Goal: Task Accomplishment & Management: Complete application form

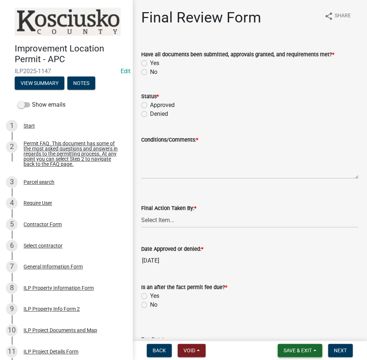
click at [284, 355] on button "Save & Exit" at bounding box center [300, 350] width 45 height 13
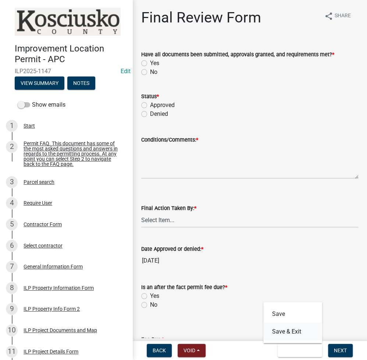
click at [291, 332] on button "Save & Exit" at bounding box center [292, 332] width 59 height 18
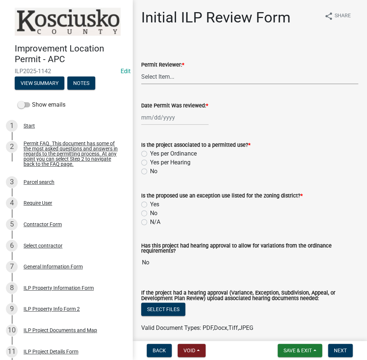
click at [194, 81] on select "Select Item... MMS LT AT CS [PERSON_NAME]" at bounding box center [249, 76] width 217 height 15
click at [141, 69] on select "Select Item... MMS LT AT CS [PERSON_NAME]" at bounding box center [249, 76] width 217 height 15
select select "fc758b50-acba-4166-9f24-5248f0f78016"
click at [170, 120] on div at bounding box center [174, 117] width 67 height 15
select select "9"
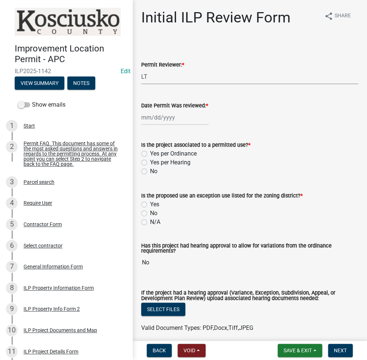
select select "2025"
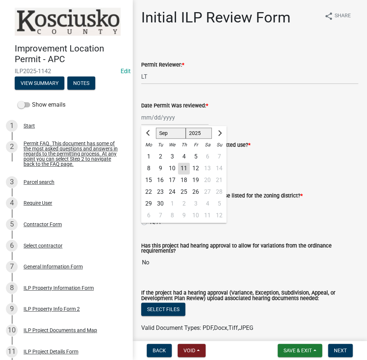
click at [185, 168] on div "11" at bounding box center [184, 169] width 12 height 12
type input "[DATE]"
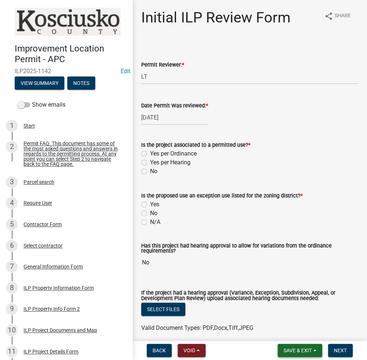
click at [288, 344] on button "Save & Exit" at bounding box center [300, 350] width 45 height 13
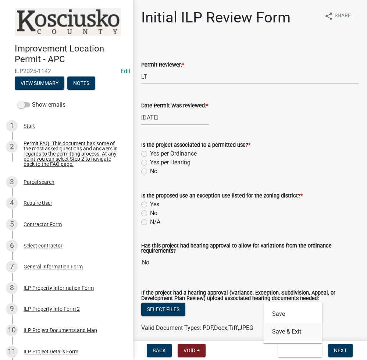
click at [283, 334] on button "Save & Exit" at bounding box center [292, 332] width 59 height 18
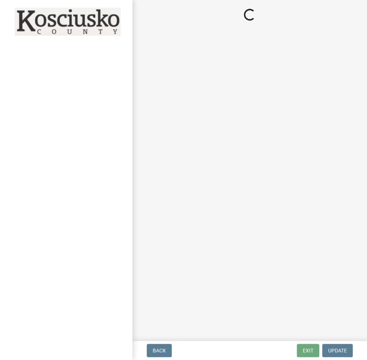
select select "fc758b50-acba-4166-9f24-5248f0f78016"
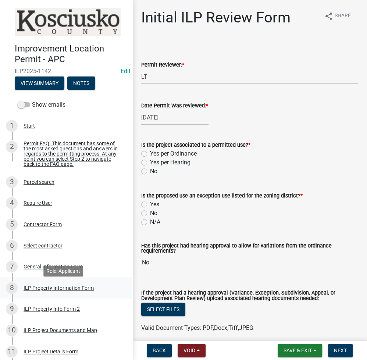
click at [41, 291] on div "ILP Property Information Form" at bounding box center [59, 288] width 70 height 5
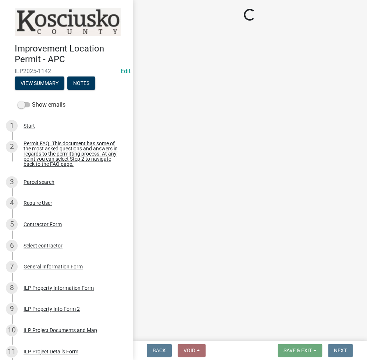
select select "57368d26-defc-477e-a8be-5a23ab554a17"
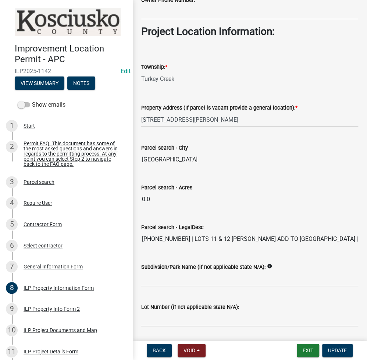
scroll to position [553, 0]
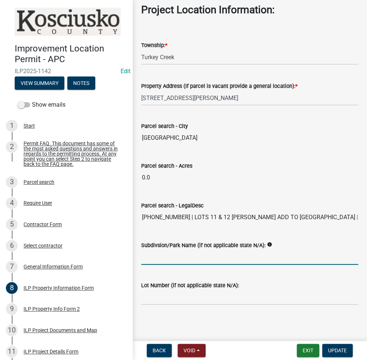
click at [155, 258] on input "Subdivsion/Park Name (if not applicable state N/A):" at bounding box center [249, 257] width 217 height 15
type input "NORDYKE PK ADD TO CEDAR BEACH"
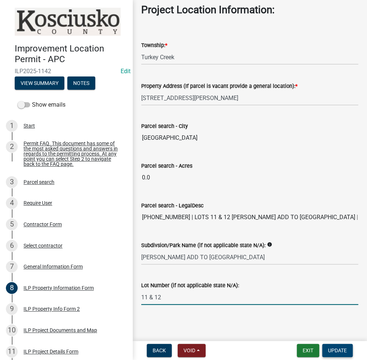
type input "11 & 12"
click at [326, 351] on button "Update" at bounding box center [337, 350] width 31 height 13
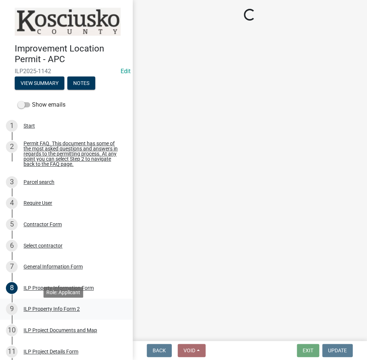
select select "fc758b50-acba-4166-9f24-5248f0f78016"
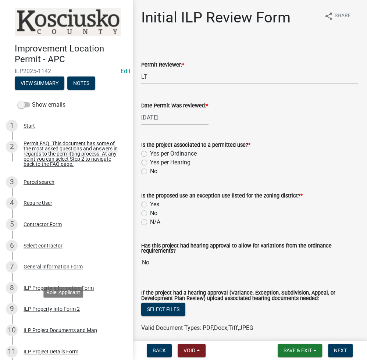
click at [61, 310] on div "ILP Property Info Form 2" at bounding box center [52, 309] width 56 height 5
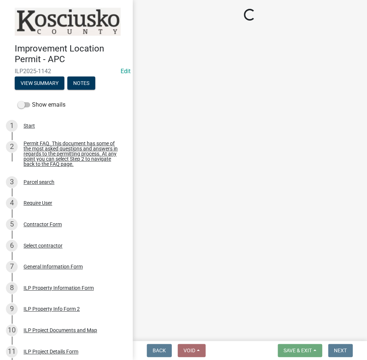
select select "95f26f45-efe7-401f-8852-73e4aff19d8b"
select select "1146270b-2111-4e23-bf7f-74ce85cf7041"
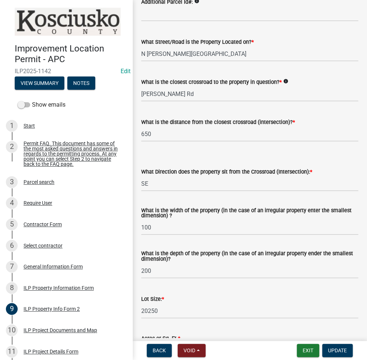
scroll to position [98, 0]
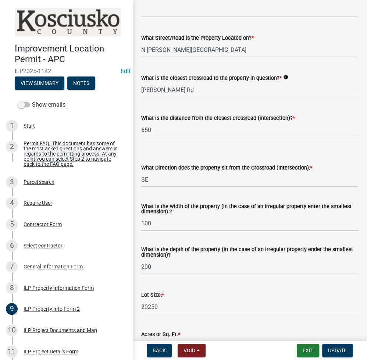
click at [164, 180] on select "Select Item... N NE NW S SE SW E W" at bounding box center [249, 179] width 217 height 15
click at [141, 172] on select "Select Item... N NE NW S SE SW E W" at bounding box center [249, 179] width 217 height 15
select select "d1e29b26-5d4c-45d9-9a17-32724f9b6679"
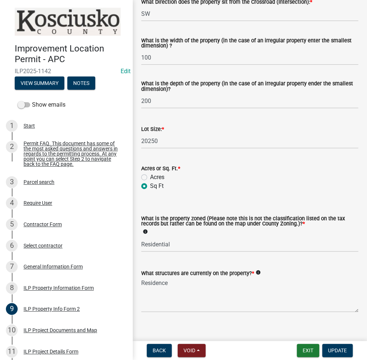
scroll to position [273, 0]
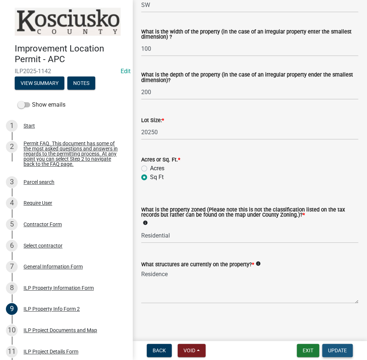
click at [336, 349] on span "Update" at bounding box center [337, 351] width 19 height 6
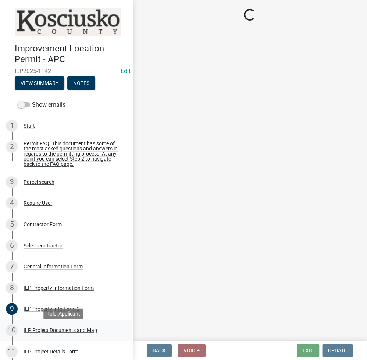
select select "fc758b50-acba-4166-9f24-5248f0f78016"
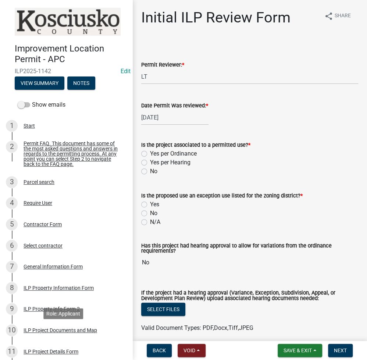
click at [48, 332] on div "ILP Project Documents and Map" at bounding box center [61, 330] width 74 height 5
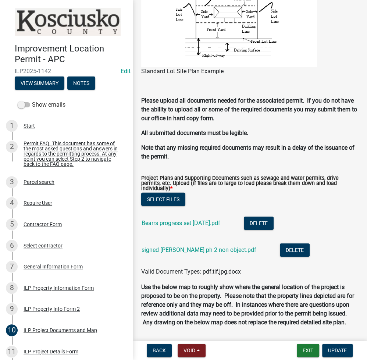
scroll to position [785, 0]
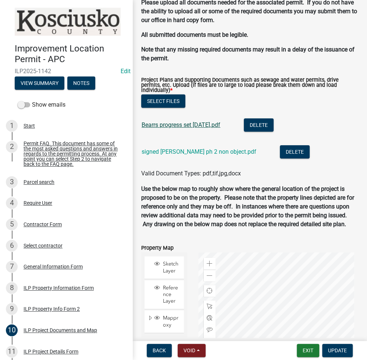
click at [191, 128] on link "Bearrs progress set 9.4.2025.pdf" at bounding box center [181, 124] width 79 height 7
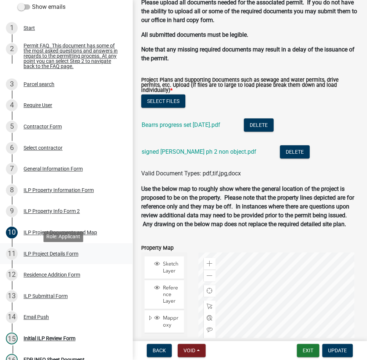
click at [59, 256] on div "ILP Project Details Form" at bounding box center [51, 253] width 55 height 5
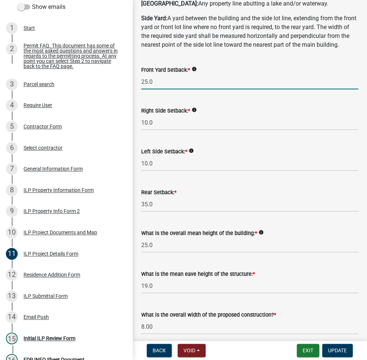
click at [162, 89] on input "25.0" at bounding box center [249, 81] width 217 height 15
type input "80.0"
click at [224, 130] on input "10.0" at bounding box center [249, 122] width 217 height 15
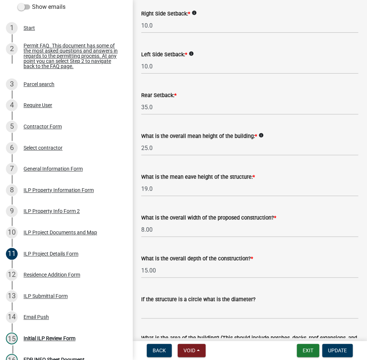
scroll to position [196, 0]
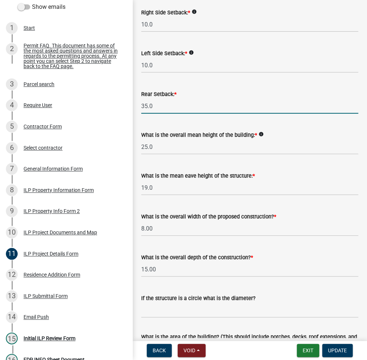
click at [185, 114] on input "35.0" at bounding box center [249, 106] width 217 height 15
type input "100.0"
click at [160, 155] on input "25.0" at bounding box center [249, 146] width 217 height 15
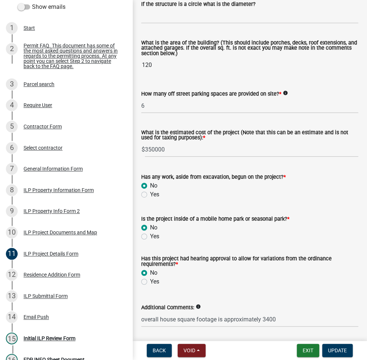
scroll to position [531, 0]
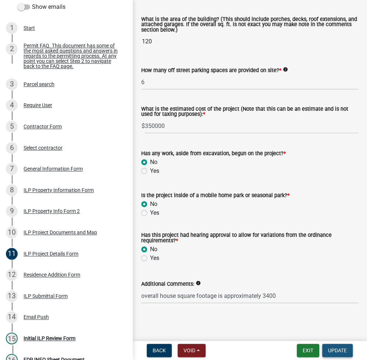
click at [336, 352] on span "Update" at bounding box center [337, 351] width 19 height 6
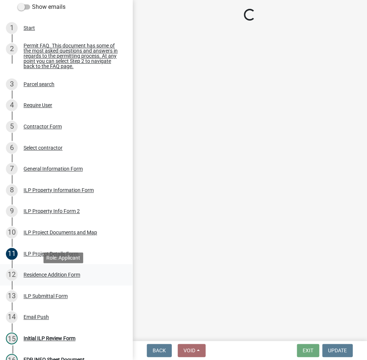
select select "fc758b50-acba-4166-9f24-5248f0f78016"
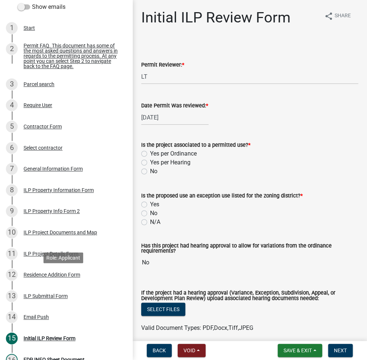
click at [52, 277] on div "Residence Addition Form" at bounding box center [52, 274] width 57 height 5
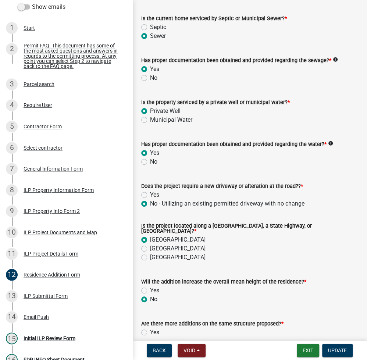
scroll to position [158, 0]
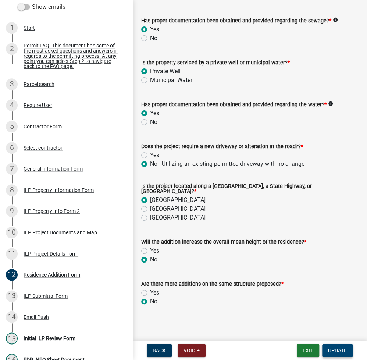
click at [338, 348] on span "Update" at bounding box center [337, 351] width 19 height 6
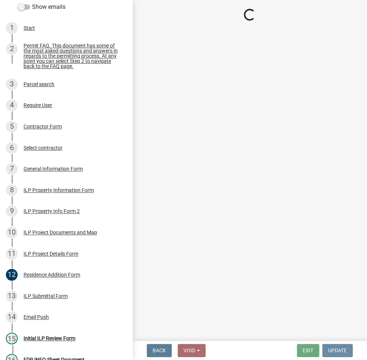
scroll to position [0, 0]
select select "fc758b50-acba-4166-9f24-5248f0f78016"
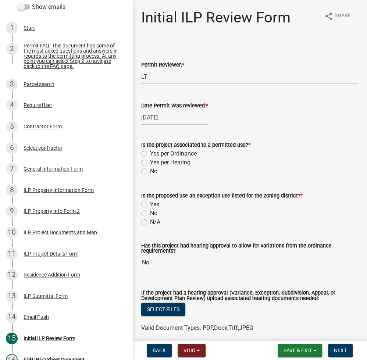
click at [150, 152] on label "Yes per Ordinance" at bounding box center [173, 153] width 47 height 9
click at [150, 152] on input "Yes per Ordinance" at bounding box center [152, 151] width 5 height 5
radio input "true"
click at [150, 211] on label "No" at bounding box center [153, 213] width 7 height 9
click at [150, 211] on input "No" at bounding box center [152, 211] width 5 height 5
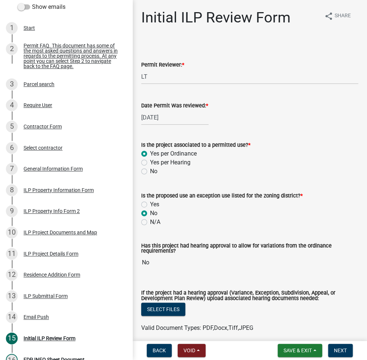
radio input "true"
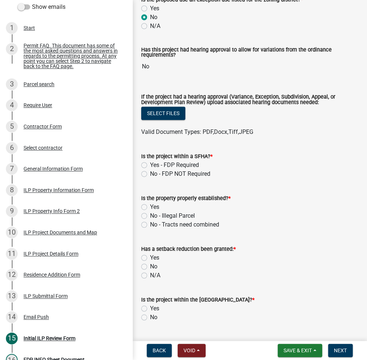
scroll to position [294, 0]
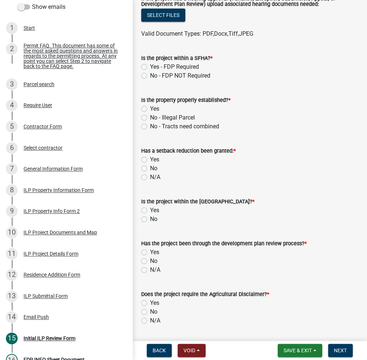
click at [150, 74] on label "No - FDP NOT Required" at bounding box center [180, 75] width 60 height 9
click at [150, 74] on input "No - FDP NOT Required" at bounding box center [152, 73] width 5 height 5
radio input "true"
click at [150, 110] on label "Yes" at bounding box center [154, 108] width 9 height 9
click at [150, 109] on input "Yes" at bounding box center [152, 106] width 5 height 5
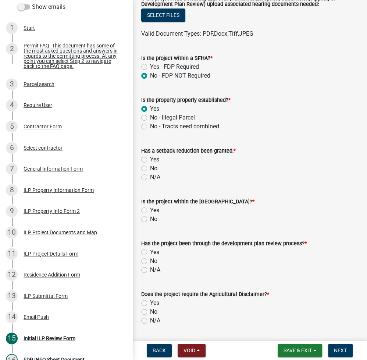
radio input "true"
click at [150, 167] on label "No" at bounding box center [153, 168] width 7 height 9
click at [150, 167] on input "No" at bounding box center [152, 166] width 5 height 5
radio input "true"
click at [150, 220] on label "No" at bounding box center [153, 219] width 7 height 9
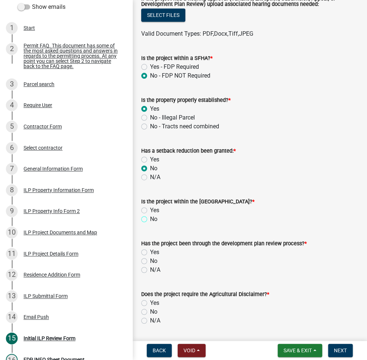
click at [150, 220] on input "No" at bounding box center [152, 217] width 5 height 5
radio input "true"
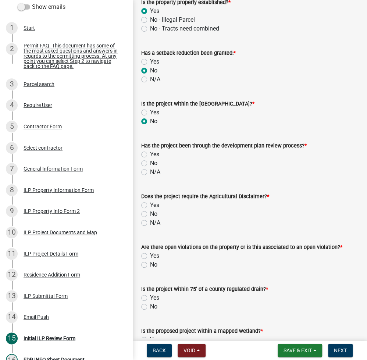
click at [150, 171] on label "N/A" at bounding box center [155, 172] width 10 height 9
click at [150, 171] on input "N/A" at bounding box center [152, 170] width 5 height 5
radio input "true"
click at [150, 222] on label "N/A" at bounding box center [155, 223] width 10 height 9
click at [150, 222] on input "N/A" at bounding box center [152, 221] width 5 height 5
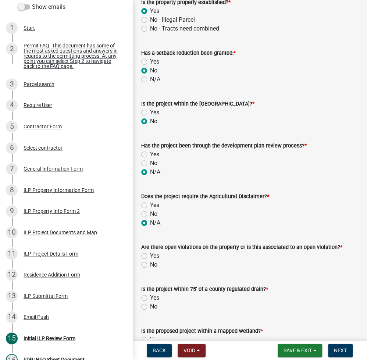
radio input "true"
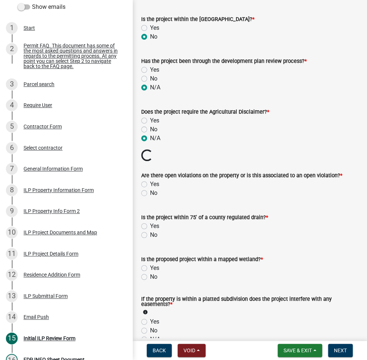
scroll to position [490, 0]
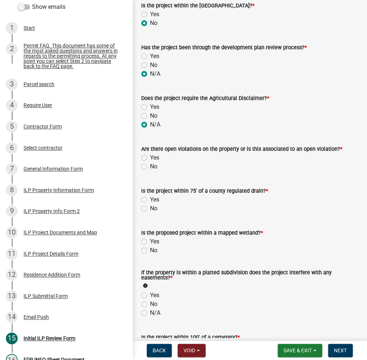
click at [150, 165] on label "No" at bounding box center [153, 166] width 7 height 9
click at [150, 165] on input "No" at bounding box center [152, 164] width 5 height 5
radio input "true"
click at [150, 210] on label "No" at bounding box center [153, 208] width 7 height 9
click at [150, 209] on input "No" at bounding box center [152, 206] width 5 height 5
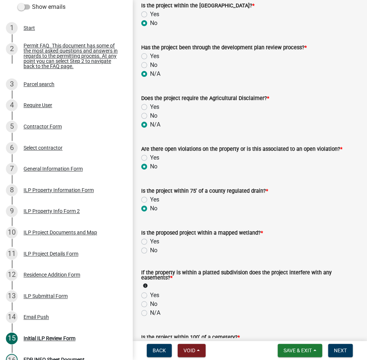
radio input "true"
click at [150, 251] on label "No" at bounding box center [153, 250] width 7 height 9
click at [150, 251] on input "No" at bounding box center [152, 248] width 5 height 5
radio input "true"
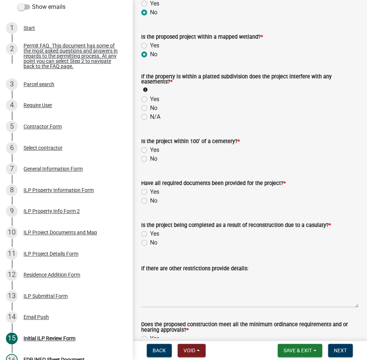
click at [150, 109] on label "No" at bounding box center [153, 108] width 7 height 9
click at [150, 109] on input "No" at bounding box center [152, 106] width 5 height 5
radio input "true"
click at [150, 157] on label "No" at bounding box center [153, 159] width 7 height 9
click at [150, 157] on input "No" at bounding box center [152, 157] width 5 height 5
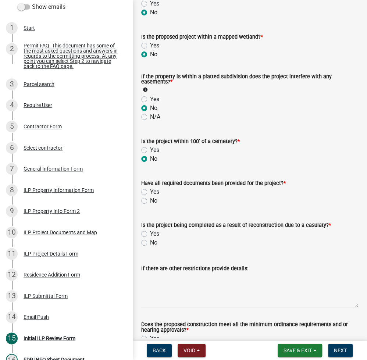
radio input "true"
click at [150, 199] on label "No" at bounding box center [153, 200] width 7 height 9
click at [150, 199] on input "No" at bounding box center [152, 198] width 5 height 5
radio input "true"
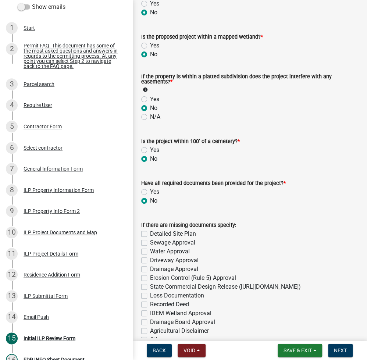
click at [144, 247] on div "Water Approval" at bounding box center [249, 251] width 217 height 9
click at [150, 250] on label "Water Approval" at bounding box center [170, 251] width 40 height 9
click at [150, 250] on input "Water Approval" at bounding box center [152, 249] width 5 height 5
checkbox input "true"
checkbox input "false"
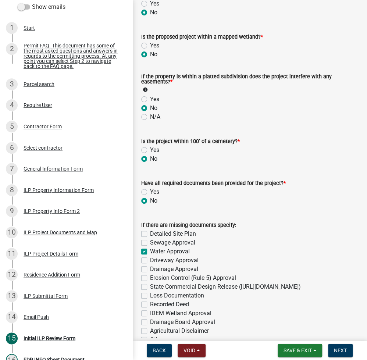
checkbox input "false"
checkbox input "true"
checkbox input "false"
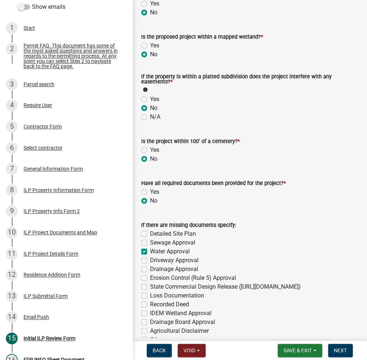
checkbox input "false"
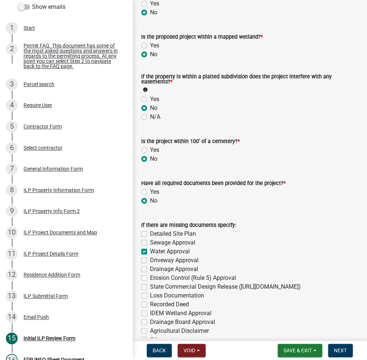
checkbox input "false"
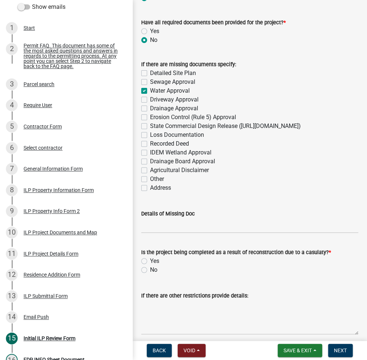
scroll to position [933, 0]
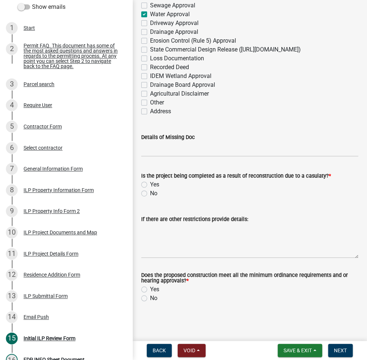
click at [143, 196] on div "No" at bounding box center [249, 193] width 217 height 9
click at [150, 192] on label "No" at bounding box center [153, 193] width 7 height 9
click at [150, 192] on input "No" at bounding box center [152, 191] width 5 height 5
radio input "true"
click at [150, 289] on label "Yes" at bounding box center [154, 289] width 9 height 9
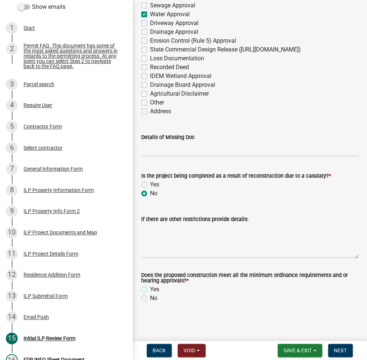
click at [150, 289] on input "Yes" at bounding box center [152, 287] width 5 height 5
radio input "true"
click at [286, 349] on span "Save & Exit" at bounding box center [298, 351] width 28 height 6
click at [280, 313] on button "Save" at bounding box center [292, 314] width 59 height 18
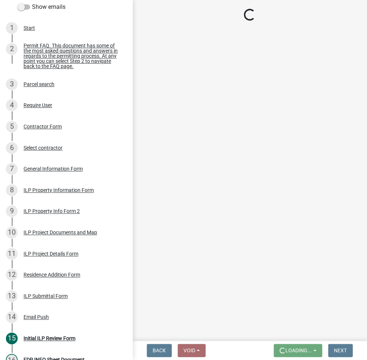
scroll to position [0, 0]
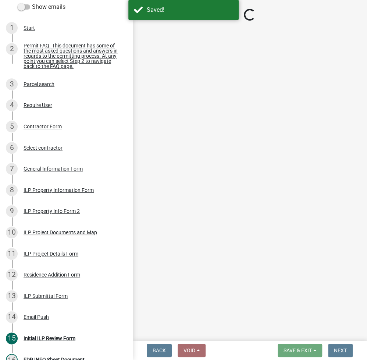
select select "fc758b50-acba-4166-9f24-5248f0f78016"
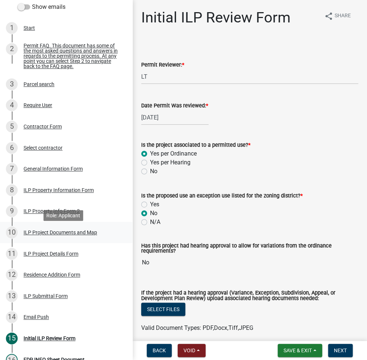
click at [49, 235] on div "ILP Project Documents and Map" at bounding box center [61, 232] width 74 height 5
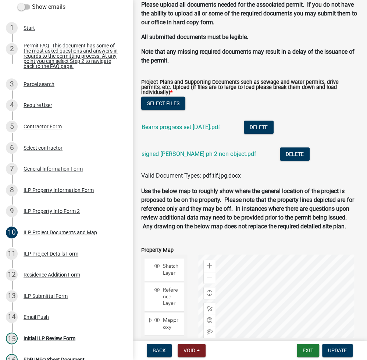
scroll to position [785, 0]
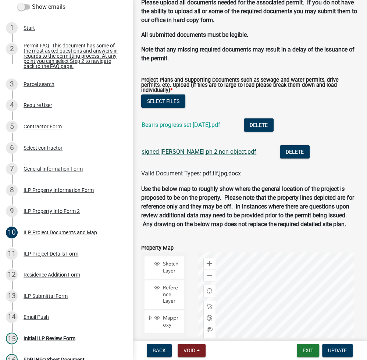
click at [178, 155] on link "signed bearss ph 2 non object.pdf" at bounding box center [199, 151] width 115 height 7
click at [54, 276] on div "Residence Addition Form" at bounding box center [52, 274] width 57 height 5
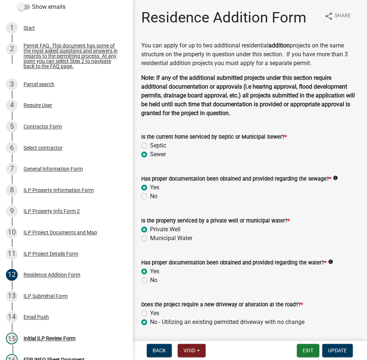
scroll to position [158, 0]
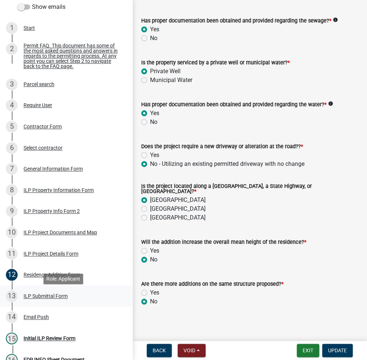
click at [44, 299] on div "ILP Submittal Form" at bounding box center [46, 296] width 44 height 5
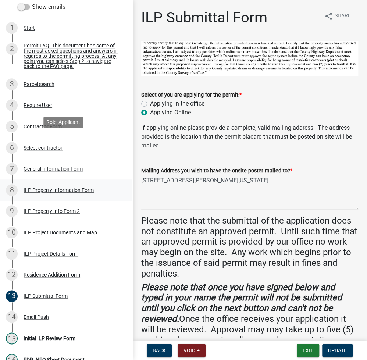
scroll to position [248, 0]
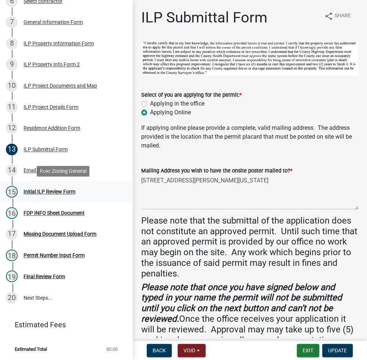
click at [54, 192] on div "Initial ILP Review Form" at bounding box center [50, 191] width 52 height 5
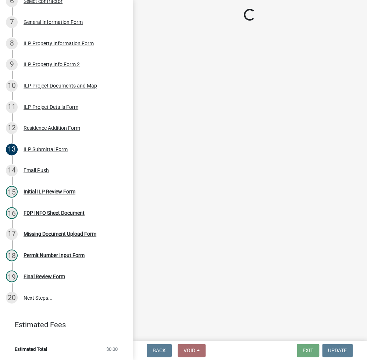
select select "fc758b50-acba-4166-9f24-5248f0f78016"
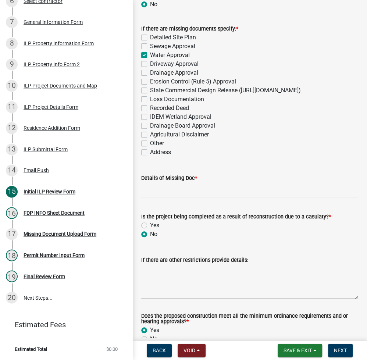
scroll to position [687, 0]
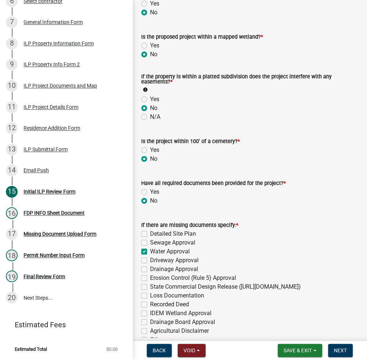
click at [150, 190] on label "Yes" at bounding box center [154, 192] width 9 height 9
click at [150, 190] on input "Yes" at bounding box center [152, 190] width 5 height 5
radio input "true"
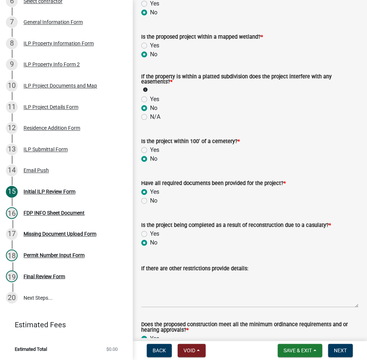
scroll to position [736, 0]
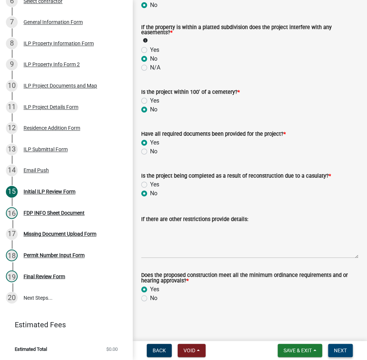
click at [338, 348] on span "Next" at bounding box center [340, 351] width 13 height 6
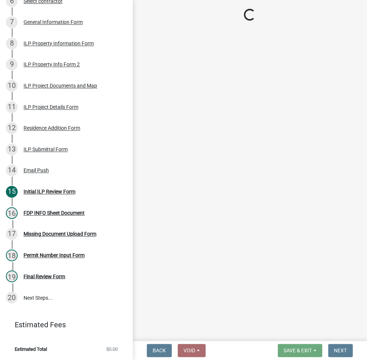
scroll to position [227, 0]
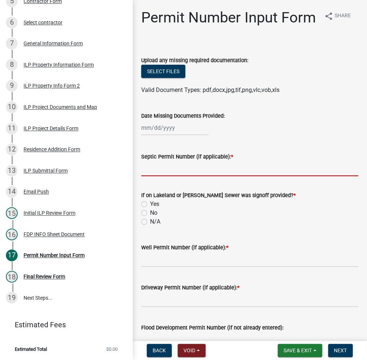
click at [168, 176] on input "Septic Permit Number (if applicable): *" at bounding box center [249, 168] width 217 height 15
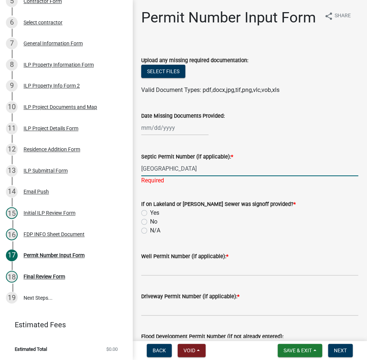
type input "TURKEY CREEK"
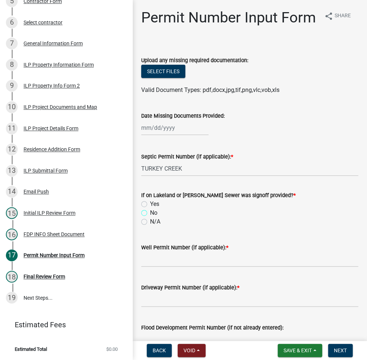
click at [150, 209] on input "No" at bounding box center [152, 211] width 5 height 5
radio input "true"
click at [150, 217] on input "N/A" at bounding box center [152, 219] width 5 height 5
radio input "true"
type input "LONO"
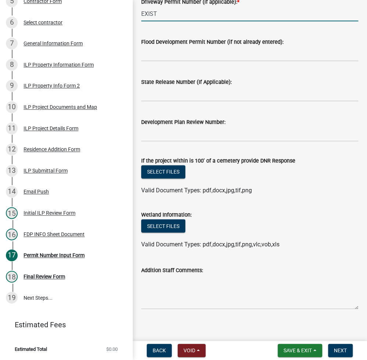
scroll to position [309, 0]
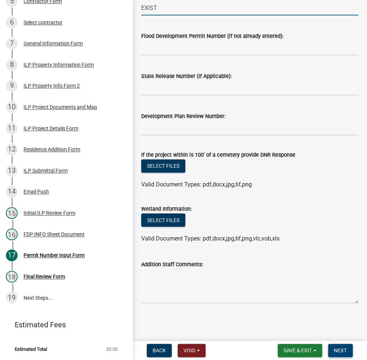
type input "EXIST"
click at [342, 348] on span "Next" at bounding box center [340, 351] width 13 height 6
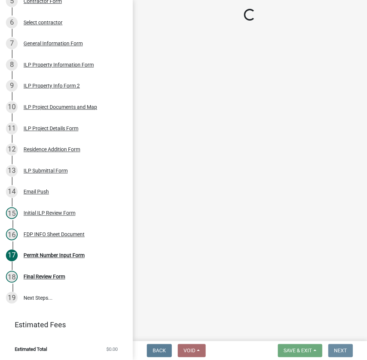
scroll to position [0, 0]
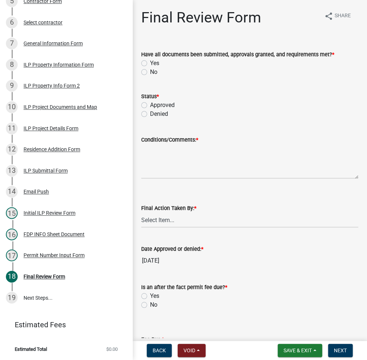
click at [150, 63] on label "Yes" at bounding box center [154, 63] width 9 height 9
click at [150, 63] on input "Yes" at bounding box center [152, 61] width 5 height 5
radio input "true"
click at [150, 104] on label "Approved" at bounding box center [162, 105] width 25 height 9
click at [150, 104] on input "Approved" at bounding box center [152, 103] width 5 height 5
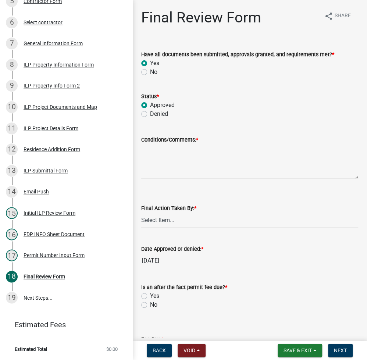
radio input "true"
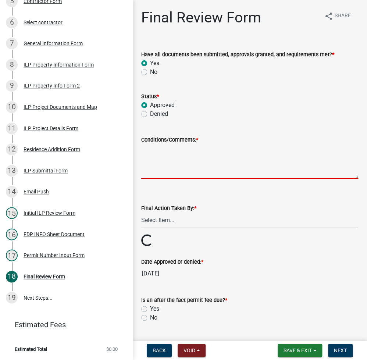
click at [181, 158] on textarea "Conditions/Comments: *" at bounding box center [249, 161] width 217 height 35
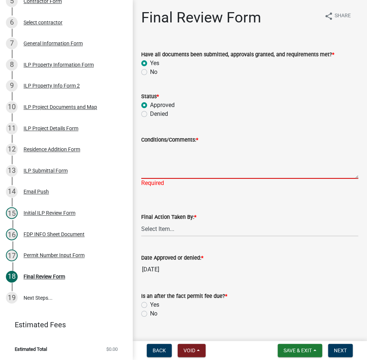
click at [155, 160] on textarea "Conditions/Comments: *" at bounding box center [249, 161] width 217 height 35
type textarea "AS PRESENTED"
select select "fc758b50-acba-4166-9f24-5248f0f78016"
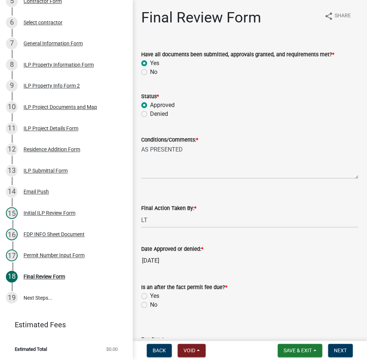
click at [150, 303] on label "No" at bounding box center [153, 305] width 7 height 9
click at [150, 303] on input "No" at bounding box center [152, 303] width 5 height 5
radio input "true"
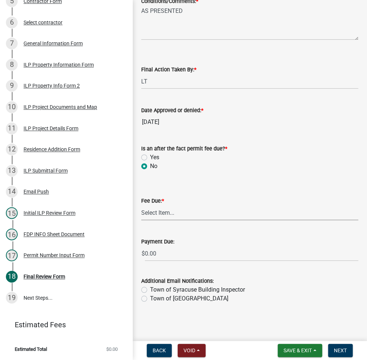
click at [152, 212] on select "Select Item... N/A $10.00 $25.00 $125.00 $250 $500 $500 + $10.00 for every 10 s…" at bounding box center [249, 212] width 217 height 15
click at [141, 220] on select "Select Item... N/A $10.00 $25.00 $125.00 $250 $500 $500 + $10.00 for every 10 s…" at bounding box center [249, 212] width 217 height 15
select select "6f482d1d-eb35-47e6-92b0-143404755581"
click at [342, 351] on span "Next" at bounding box center [340, 351] width 13 height 6
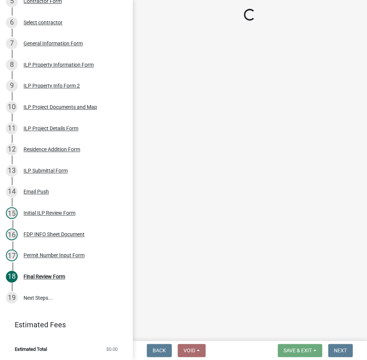
scroll to position [269, 0]
select select "3: 3"
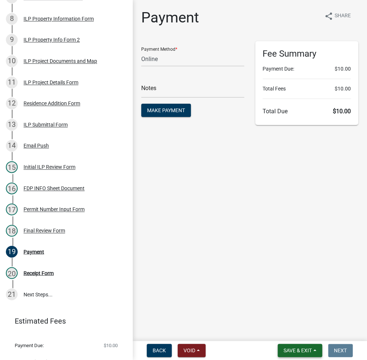
click at [300, 348] on span "Save & Exit" at bounding box center [298, 351] width 28 height 6
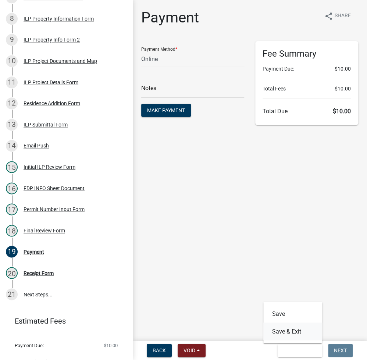
click at [291, 330] on button "Save & Exit" at bounding box center [292, 332] width 59 height 18
